Goal: Information Seeking & Learning: Compare options

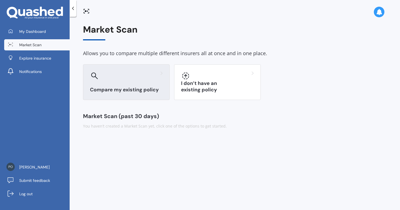
click at [128, 76] on div at bounding box center [126, 75] width 73 height 9
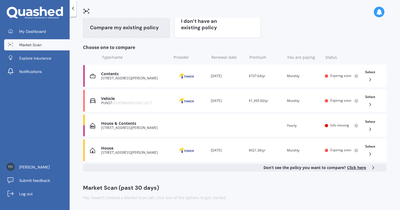
scroll to position [63, 0]
click at [368, 103] on icon at bounding box center [371, 104] width 6 height 6
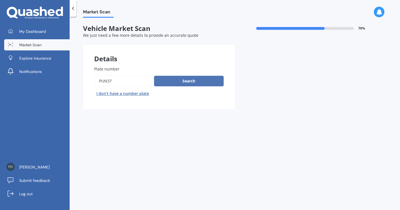
click at [177, 83] on button "Search" at bounding box center [189, 81] width 70 height 11
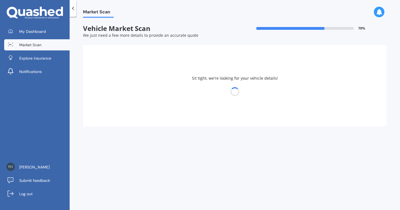
select select "VOLKSWAGEN"
select select "GOLF"
select select "29"
select select "12"
select select "1963"
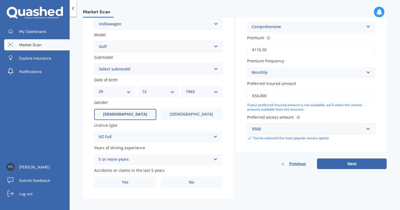
scroll to position [116, 0]
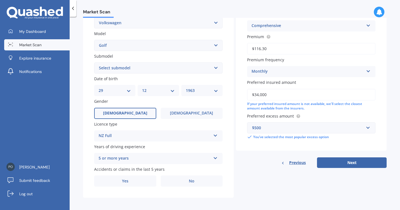
click at [215, 70] on select "Select submodel (All other) 1.4 GT TSI 1.4 TSI 1.6 1.6 FSI 1.6 TSI 1.8 1.9 TDI …" at bounding box center [158, 67] width 129 height 11
select select "2.0 T GTI"
click at [94, 63] on select "Select submodel (All other) 1.4 GT TSI 1.4 TSI 1.6 1.6 FSI 1.6 TSI 1.8 1.9 TDI …" at bounding box center [158, 67] width 129 height 11
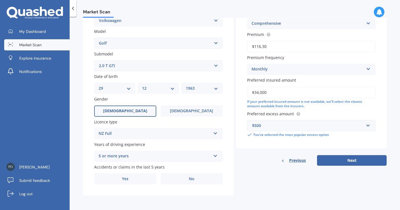
scroll to position [119, 0]
click at [193, 179] on span "No" at bounding box center [192, 179] width 6 height 5
click at [0, 0] on input "No" at bounding box center [0, 0] width 0 height 0
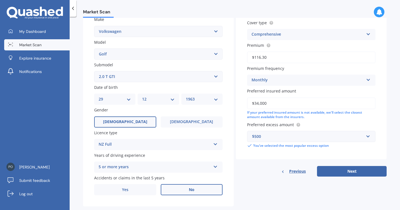
scroll to position [109, 0]
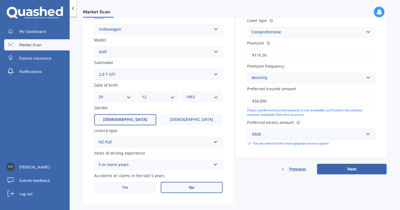
click at [258, 102] on input "$34,000" at bounding box center [311, 101] width 129 height 12
type input "$28,000"
click at [342, 174] on button "Next" at bounding box center [352, 169] width 70 height 11
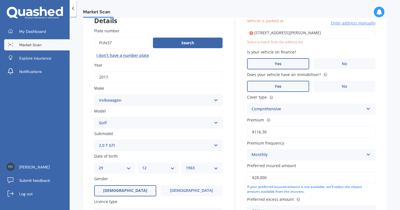
scroll to position [38, 0]
type input "[STREET_ADDRESS][PERSON_NAME]"
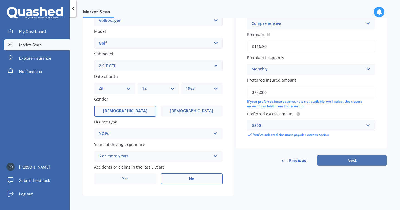
click at [335, 162] on button "Next" at bounding box center [352, 160] width 70 height 11
select select "29"
select select "12"
select select "1963"
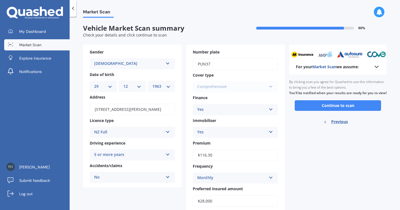
scroll to position [0, 0]
click at [376, 68] on icon at bounding box center [377, 67] width 7 height 7
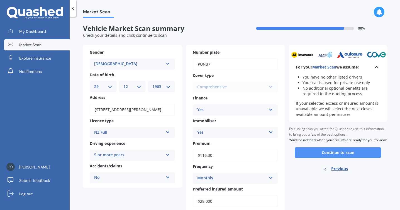
click at [345, 158] on button "Continue to scan" at bounding box center [338, 153] width 86 height 11
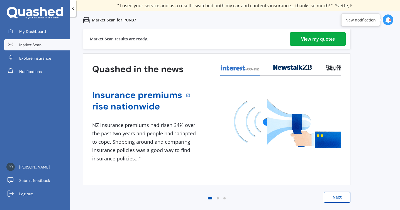
click at [318, 40] on div "View my quotes" at bounding box center [318, 38] width 34 height 13
